Goal: Task Accomplishment & Management: Complete application form

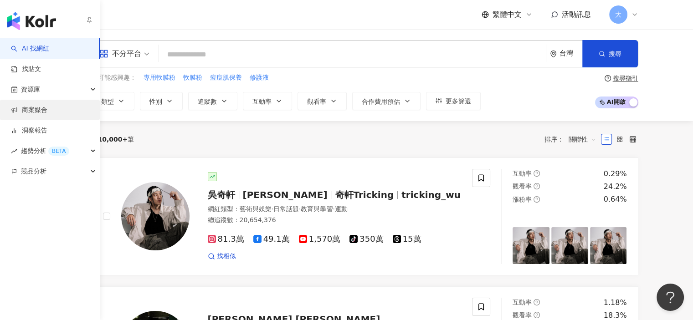
click at [25, 107] on link "商案媒合" at bounding box center [29, 110] width 36 height 9
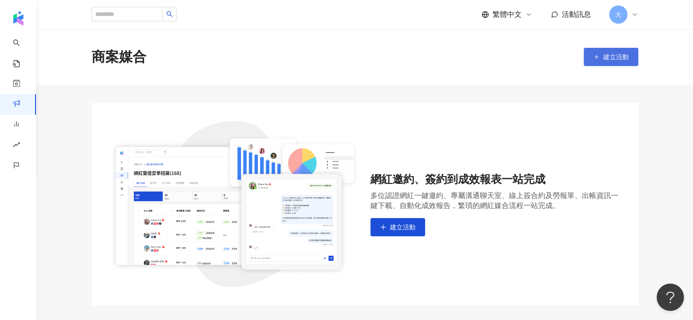
click at [620, 58] on span "建立活動" at bounding box center [615, 56] width 25 height 7
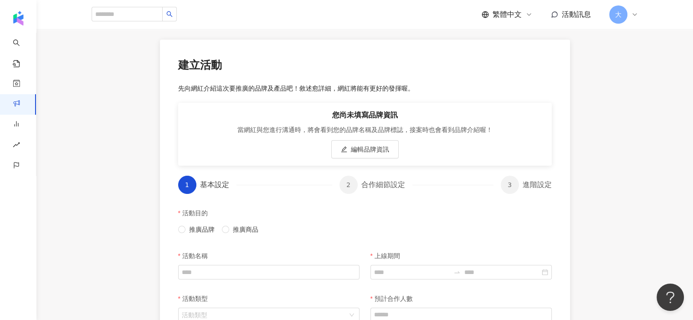
scroll to position [137, 0]
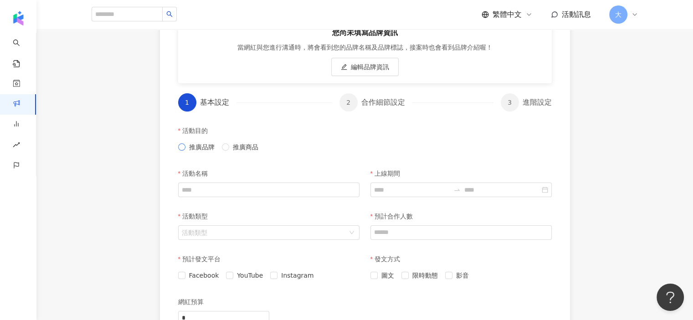
click at [194, 149] on span "推廣品牌" at bounding box center [201, 147] width 33 height 10
click at [237, 147] on span "推廣商品" at bounding box center [245, 147] width 33 height 10
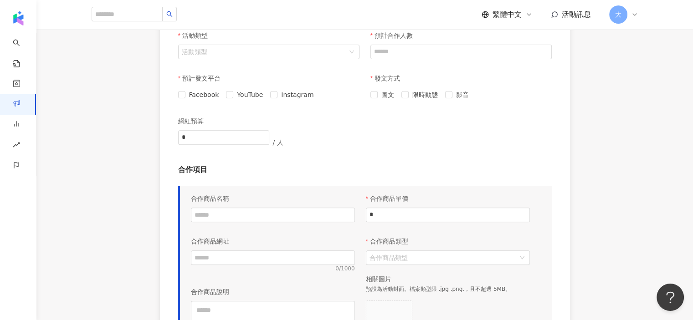
scroll to position [301, 0]
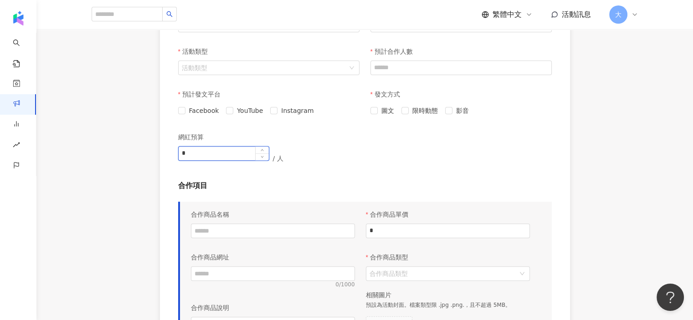
click at [227, 151] on input "*" at bounding box center [223, 154] width 90 height 14
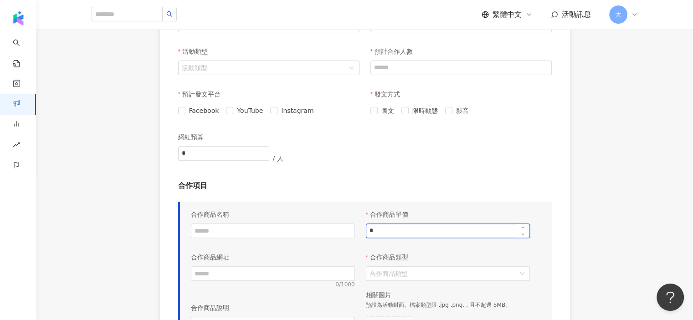
click at [402, 229] on input "*" at bounding box center [447, 231] width 163 height 14
click at [461, 267] on input "合作商品類型" at bounding box center [442, 274] width 147 height 14
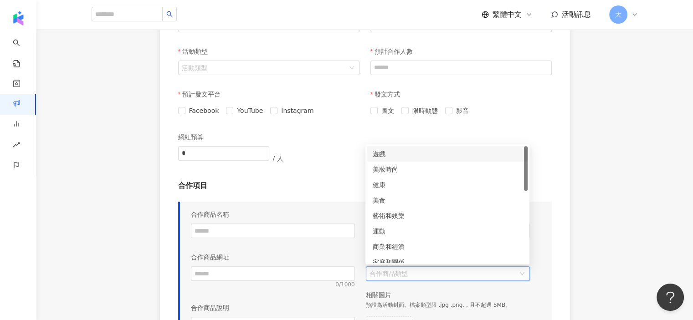
click at [443, 284] on div "合作商品單價 * 合作商品類型 合作商品類型 相關圖片 預設為活動封面。檔案類型限 .jpg .png.，且不超過 5MB。 選擇檔案" at bounding box center [447, 289] width 175 height 168
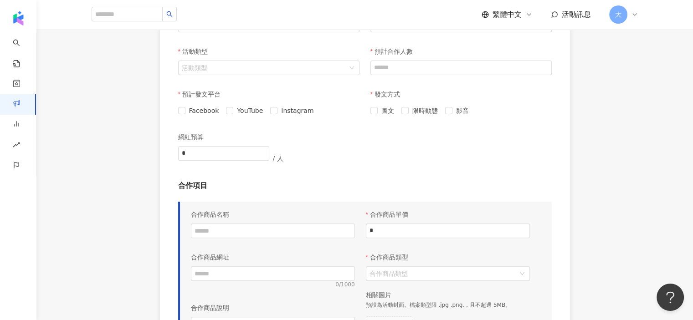
click at [462, 246] on div "合作商品單價 * 合作商品類型 合作商品類型 相關圖片 預設為活動封面。檔案類型限 .jpg .png.，且不超過 5MB。 選擇檔案" at bounding box center [447, 289] width 175 height 168
click at [470, 234] on input "*" at bounding box center [447, 231] width 163 height 14
click at [219, 274] on input "text" at bounding box center [273, 273] width 164 height 15
drag, startPoint x: 378, startPoint y: 227, endPoint x: 385, endPoint y: 229, distance: 7.1
click at [380, 228] on input "*" at bounding box center [447, 231] width 163 height 14
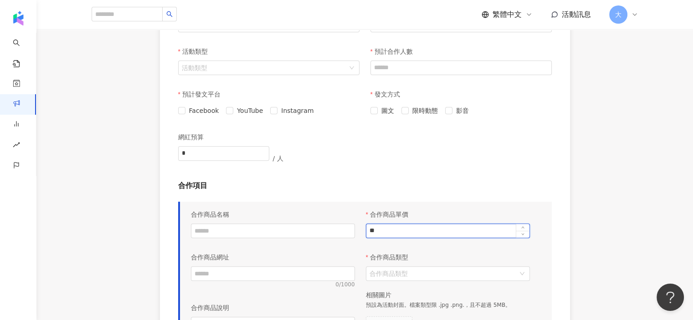
type input "*"
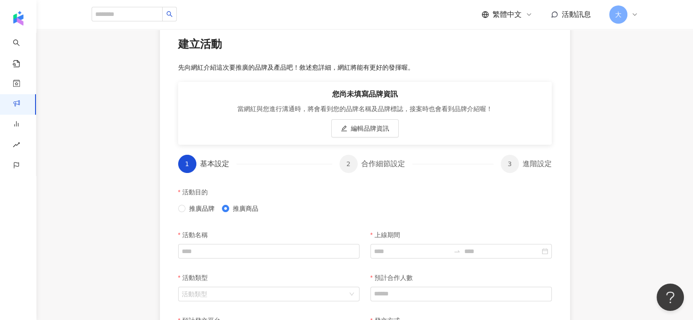
scroll to position [74, 0]
